Goal: Task Accomplishment & Management: Use online tool/utility

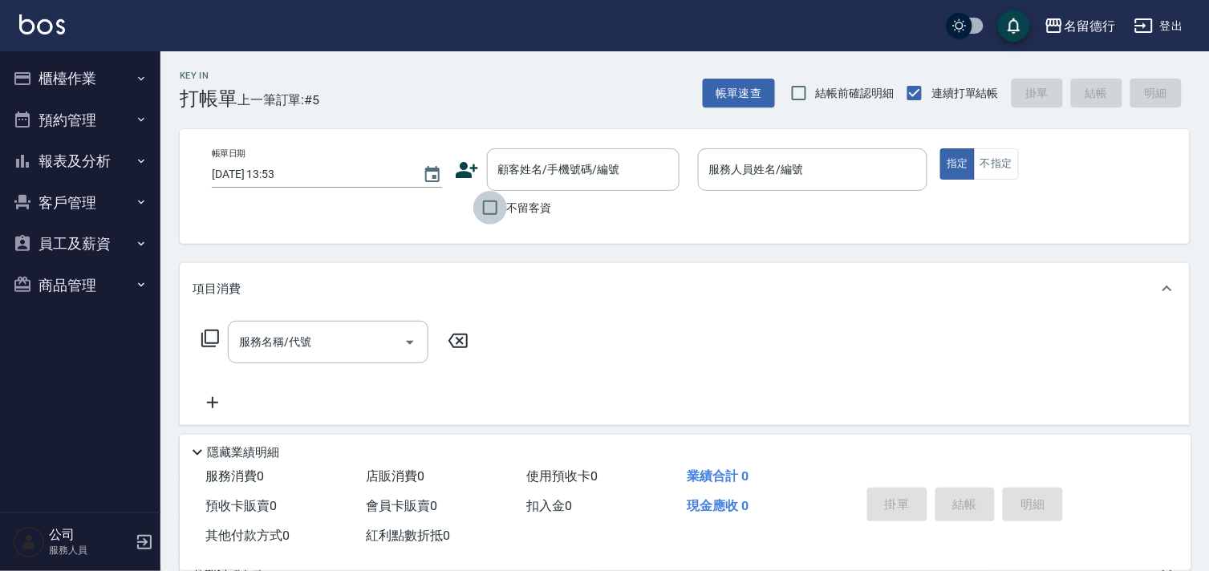
click at [484, 207] on input "不留客資" at bounding box center [490, 208] width 34 height 34
checkbox input "true"
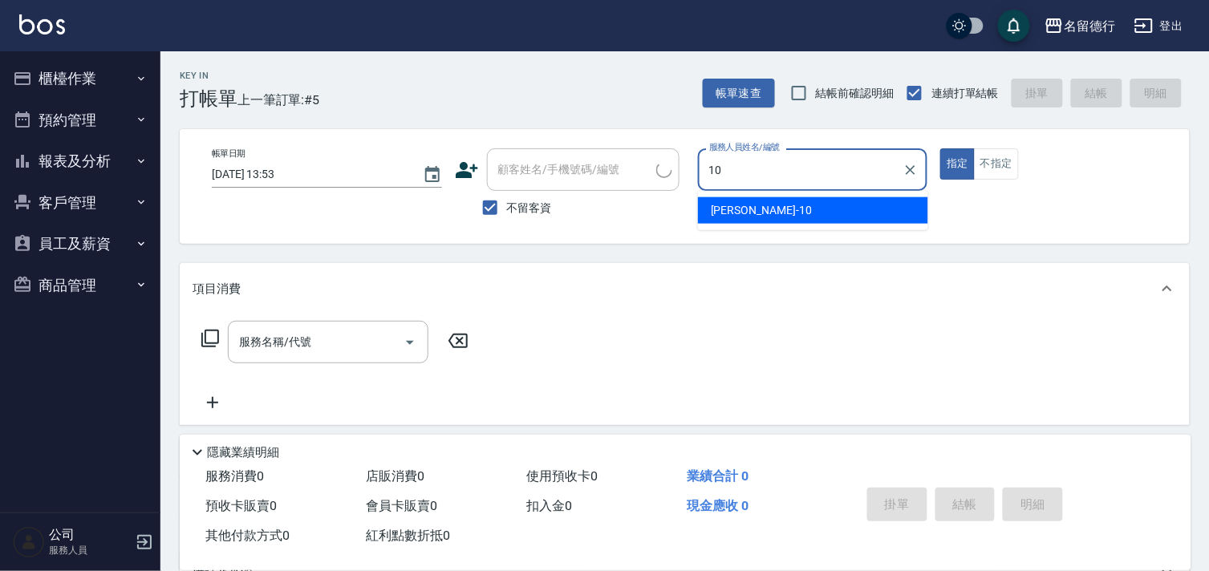
type input "婉如-10"
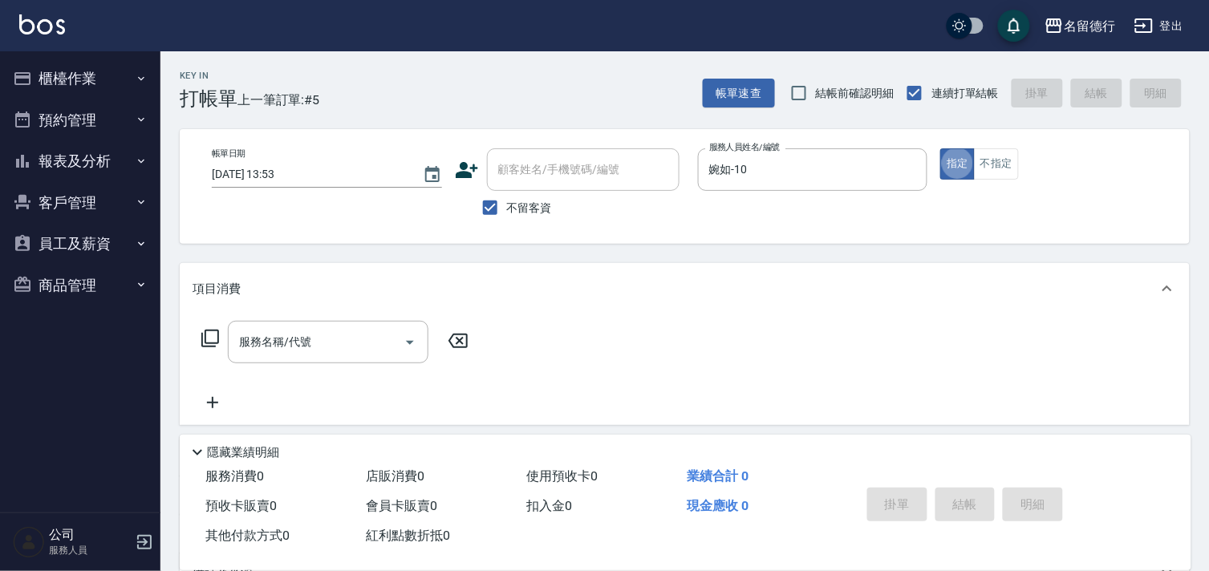
type button "true"
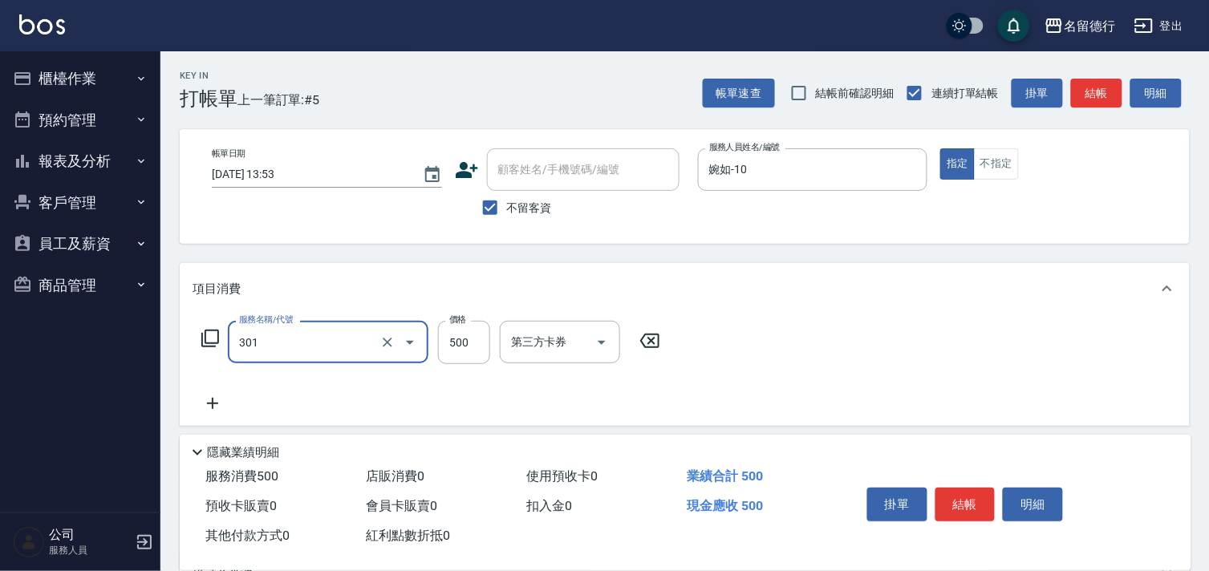
type input "剪髮(301)"
type input "400"
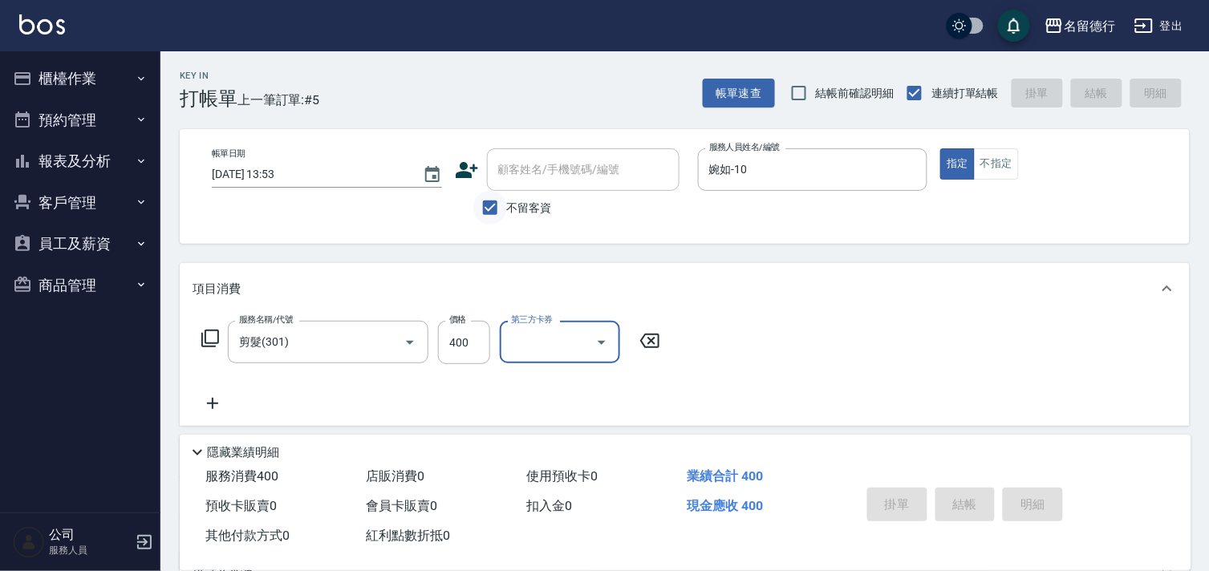
type input "[DATE] 15:18"
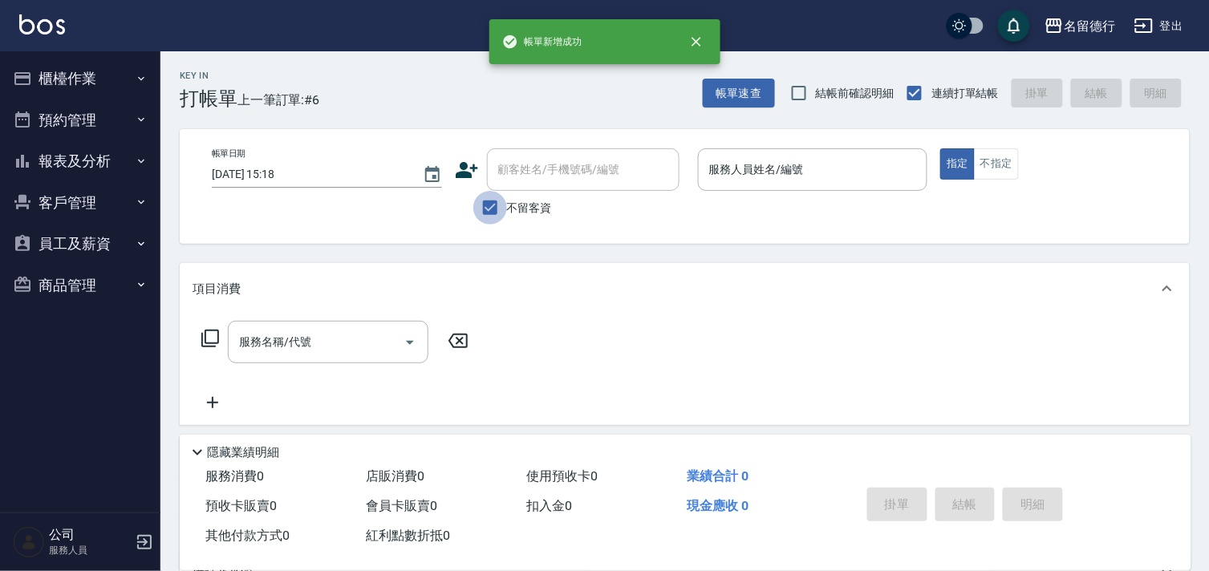
click at [491, 209] on input "不留客資" at bounding box center [490, 208] width 34 height 34
checkbox input "false"
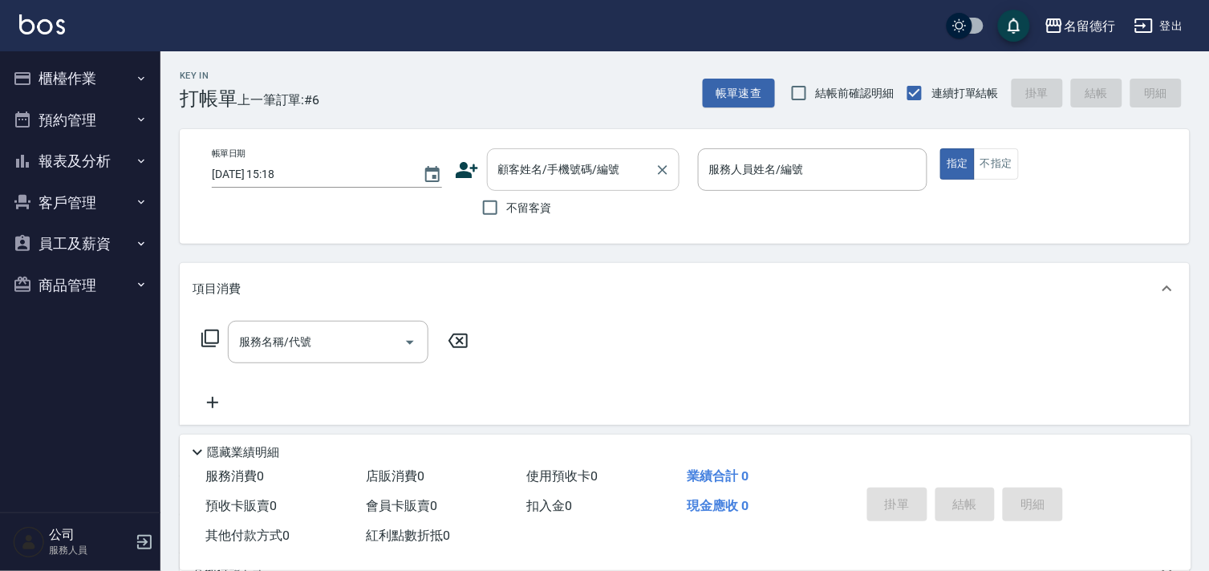
click at [508, 172] on div "顧客姓名/手機號碼/編號 顧客姓名/手機號碼/編號" at bounding box center [583, 169] width 192 height 43
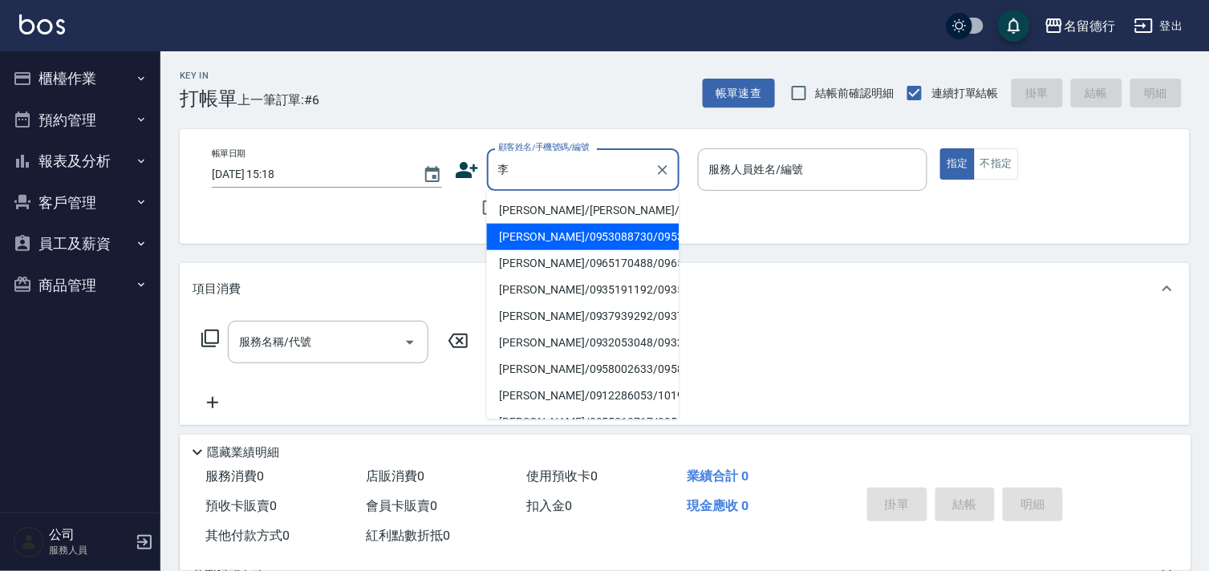
click at [528, 229] on li "[PERSON_NAME]/0953088730/0953088730" at bounding box center [583, 237] width 192 height 26
type input "[PERSON_NAME]/0953088730/0953088730"
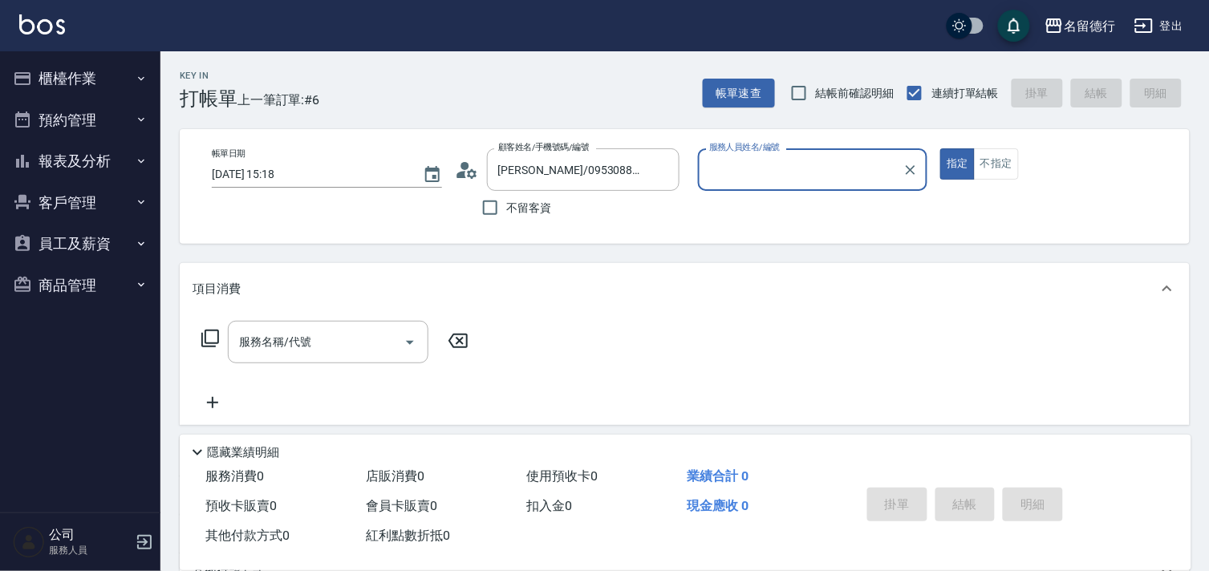
type input "婉如-10"
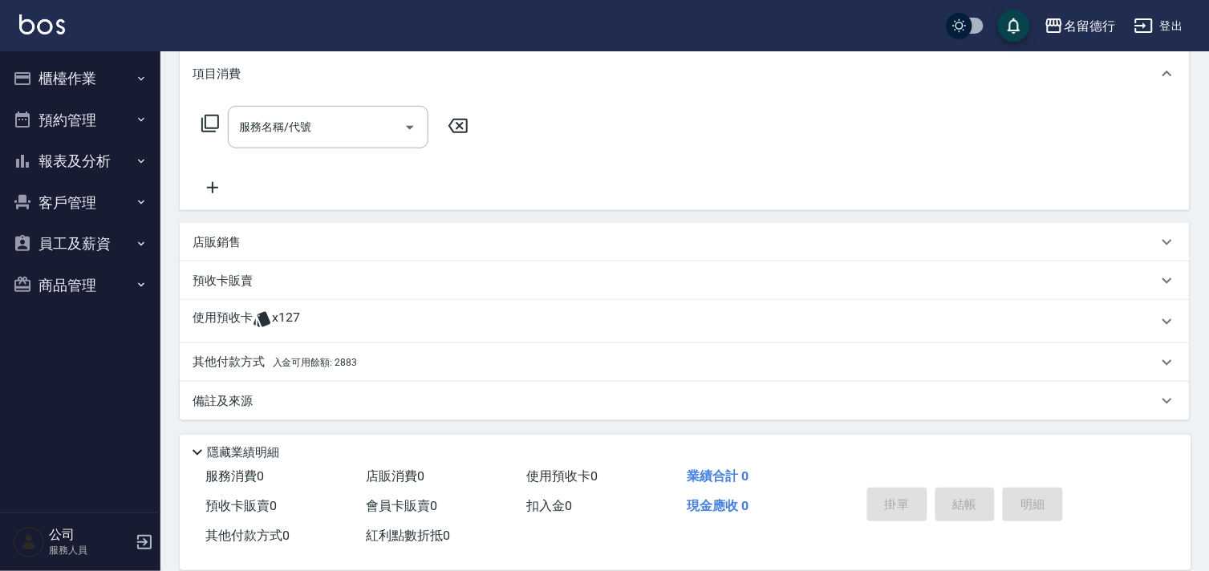
click at [290, 303] on div "使用預收卡 x127" at bounding box center [685, 321] width 1010 height 43
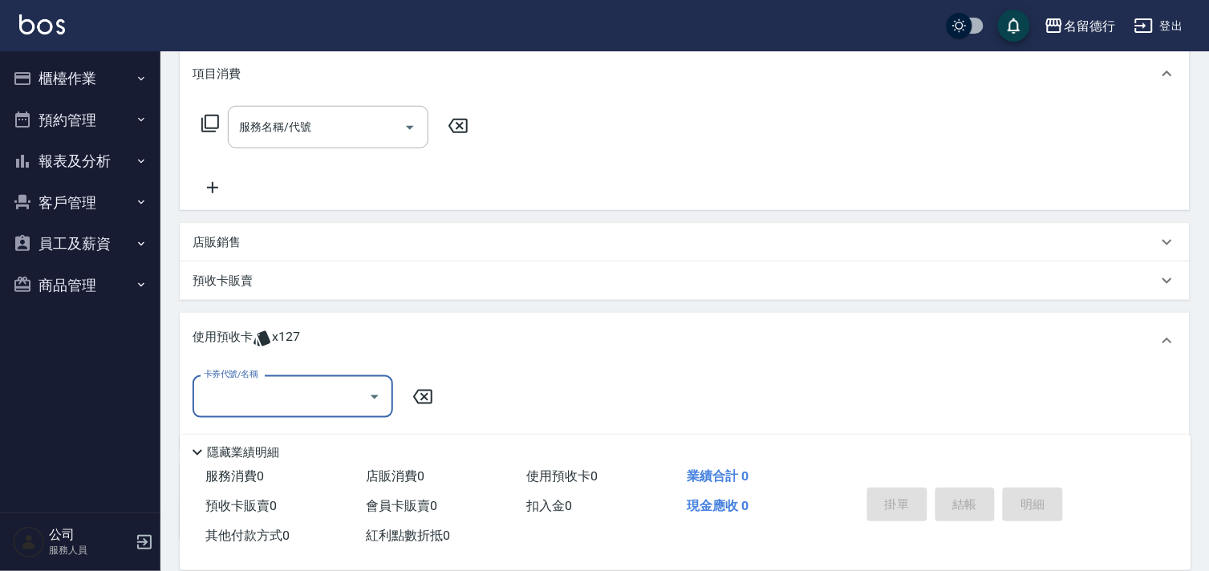
scroll to position [1, 0]
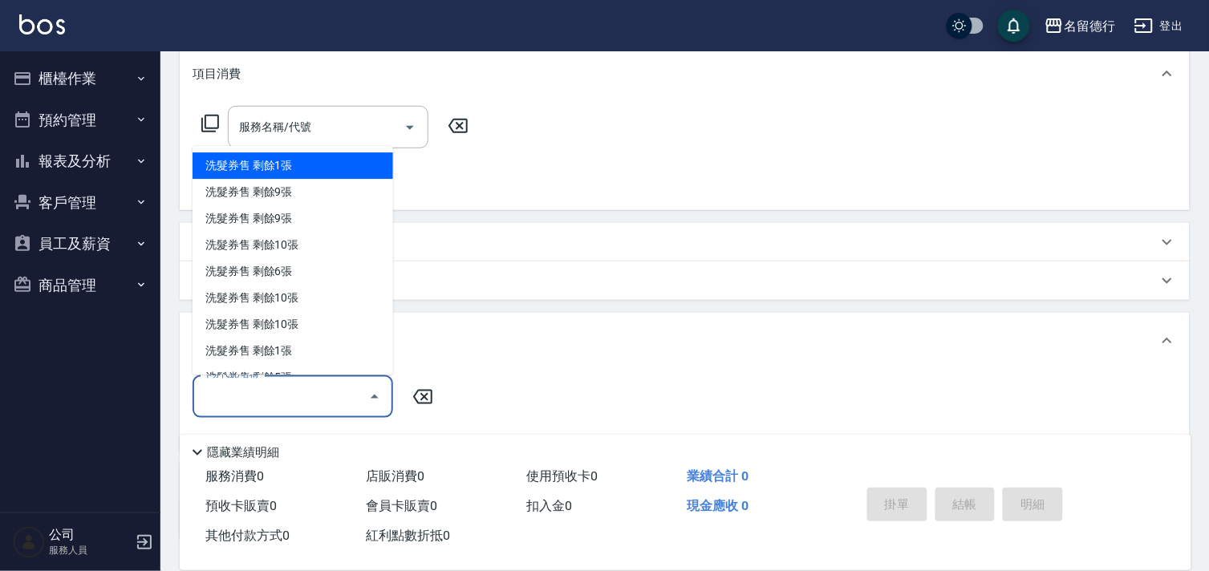
click at [274, 391] on input "卡券代號/名稱" at bounding box center [281, 397] width 162 height 28
click at [257, 160] on div "洗髮券售 剩餘1張" at bounding box center [292, 166] width 201 height 26
type input "洗髮券售"
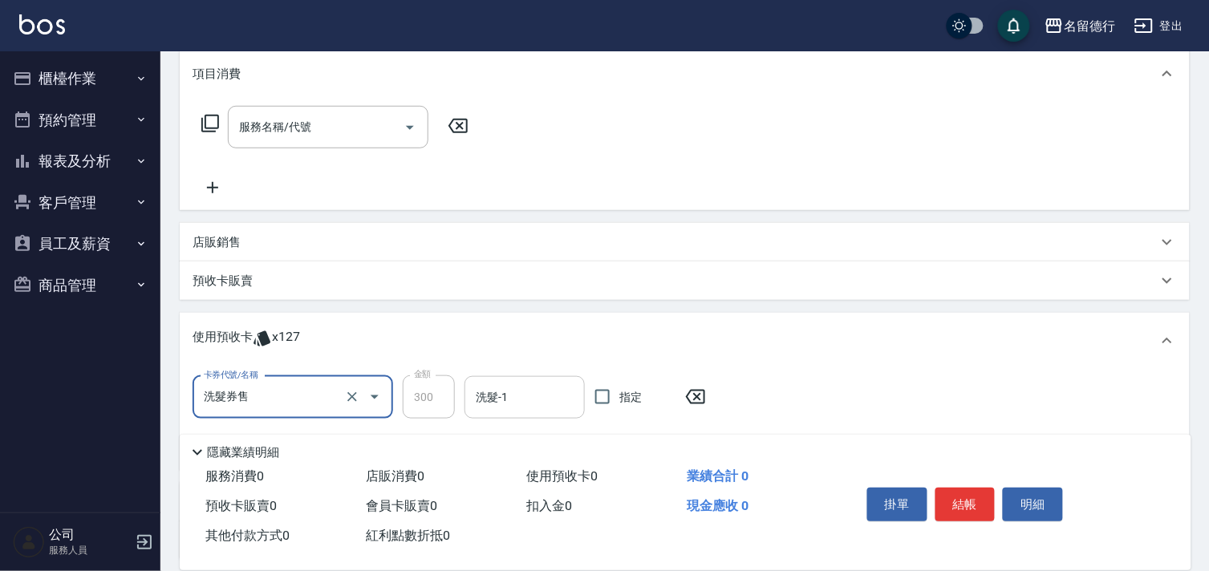
click at [506, 395] on div "洗髮-1 洗髮-1" at bounding box center [524, 397] width 120 height 43
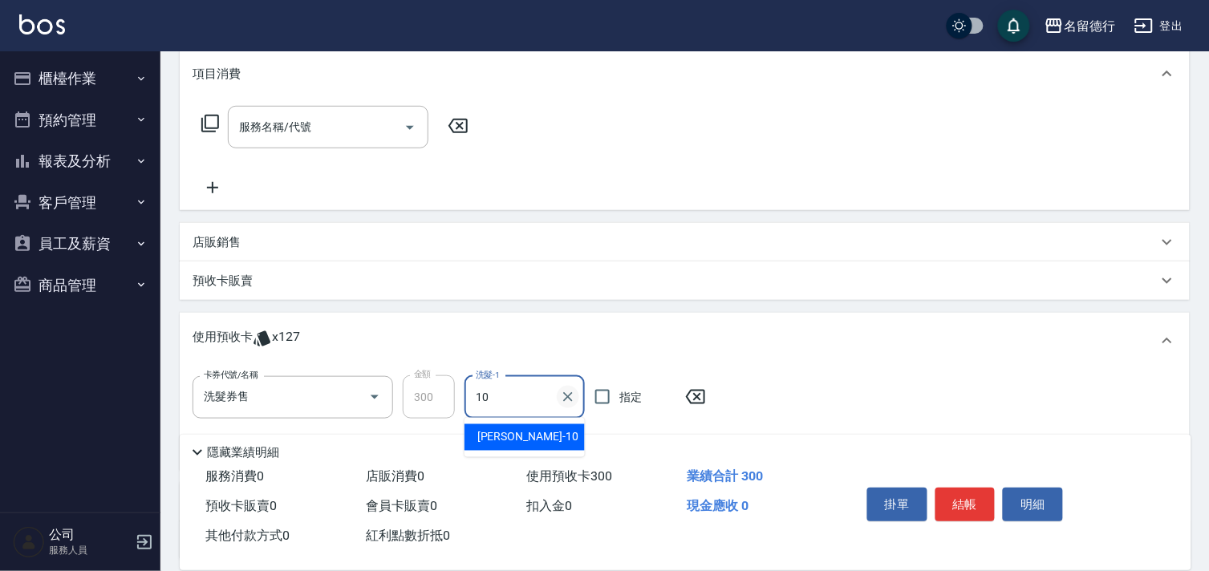
type input "婉如-10"
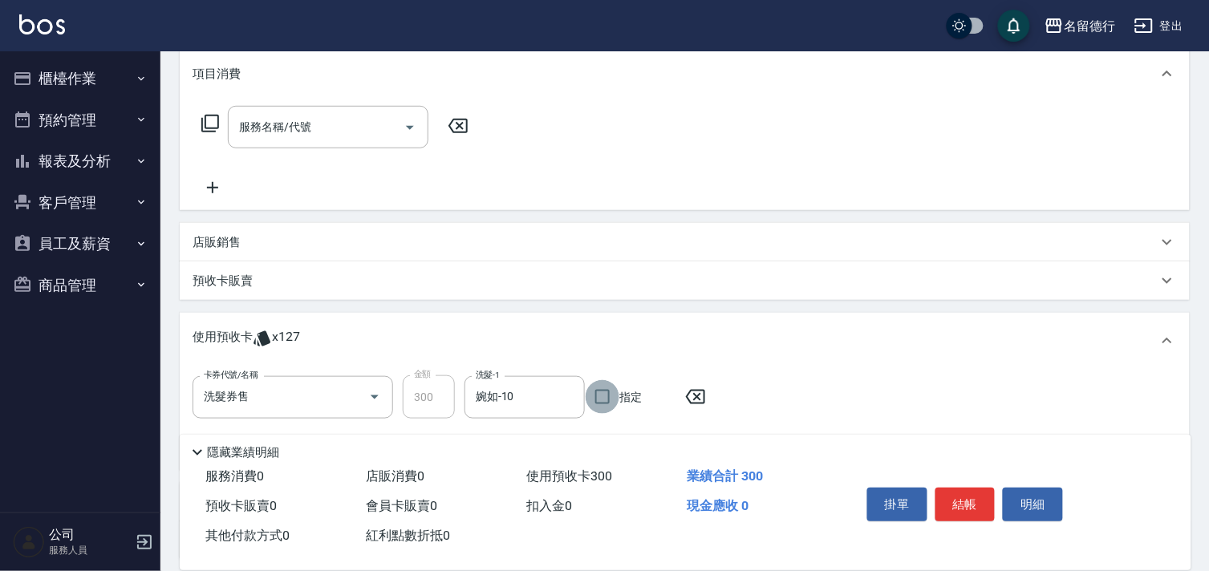
click at [591, 397] on input "指定" at bounding box center [602, 397] width 34 height 34
checkbox input "true"
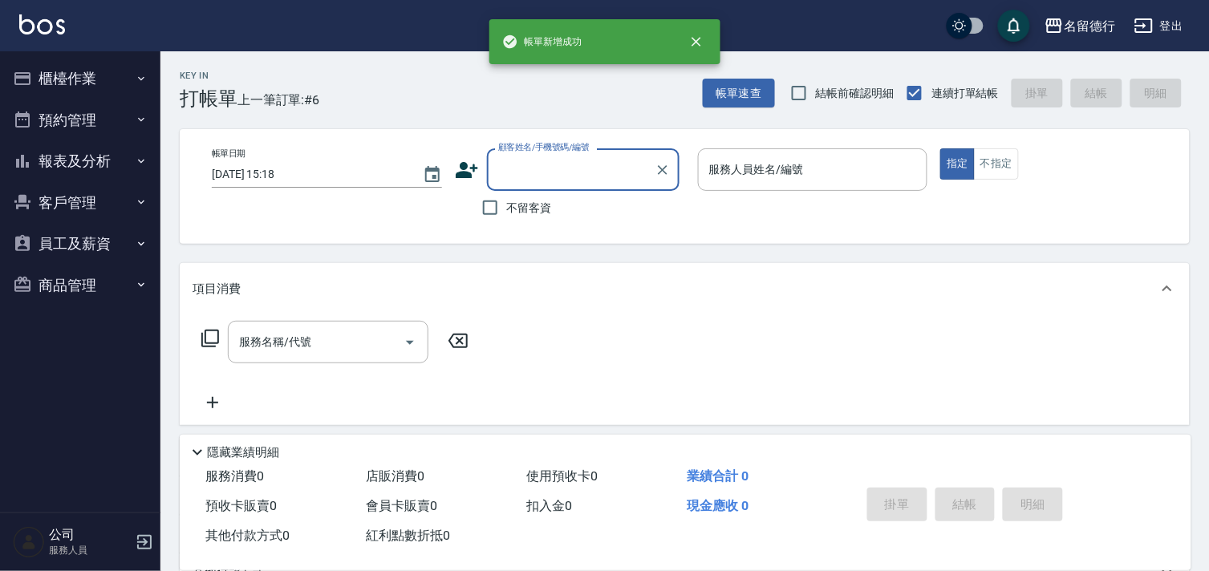
scroll to position [0, 0]
click at [495, 209] on input "不留客資" at bounding box center [490, 208] width 34 height 34
checkbox input "true"
